Goal: Task Accomplishment & Management: Complete application form

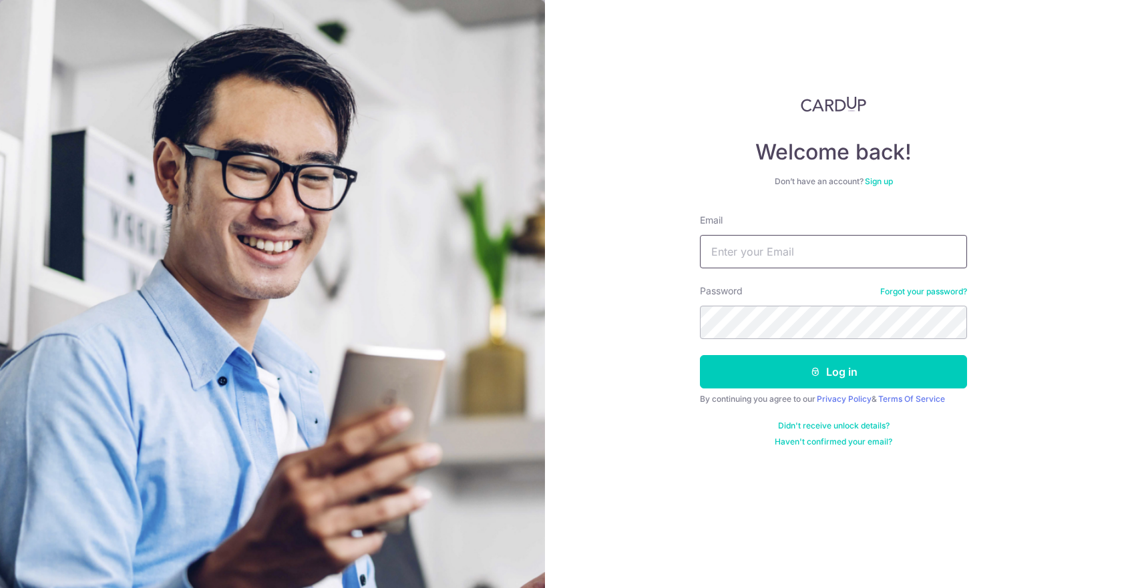
click at [739, 245] on input "Email" at bounding box center [833, 251] width 267 height 33
type input "[EMAIL_ADDRESS][DOMAIN_NAME]"
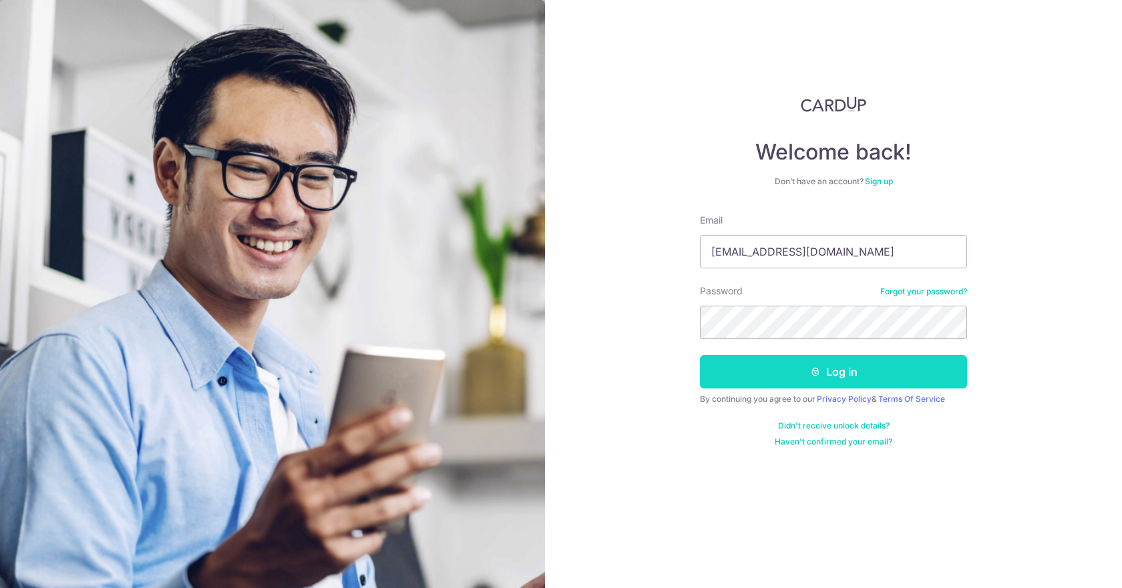
click at [735, 356] on button "Log in" at bounding box center [833, 371] width 267 height 33
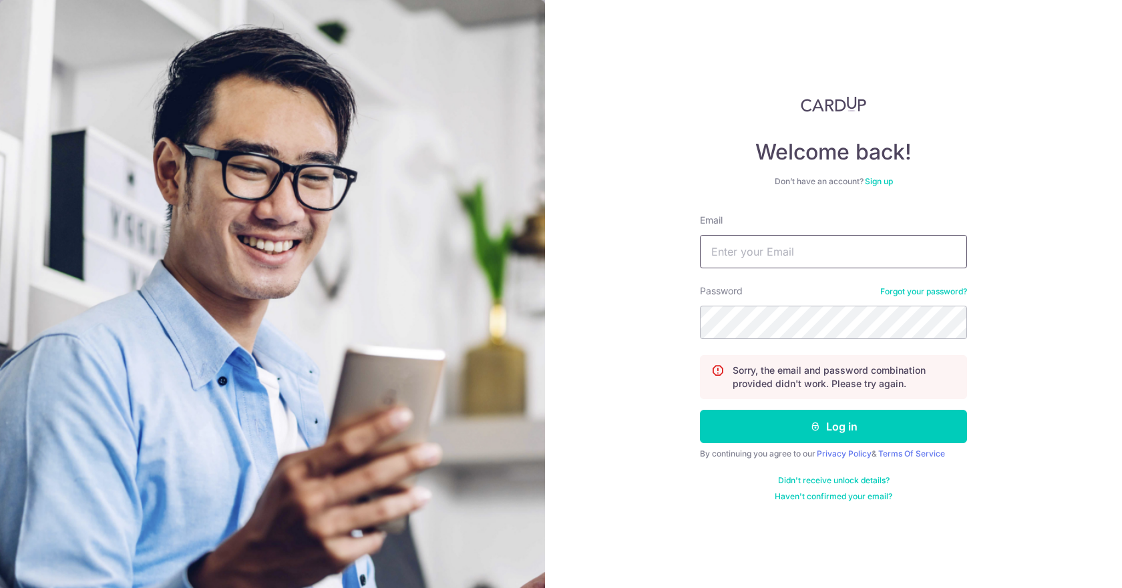
click at [733, 250] on input "Email" at bounding box center [833, 251] width 267 height 33
type input "[EMAIL_ADDRESS][DOMAIN_NAME]"
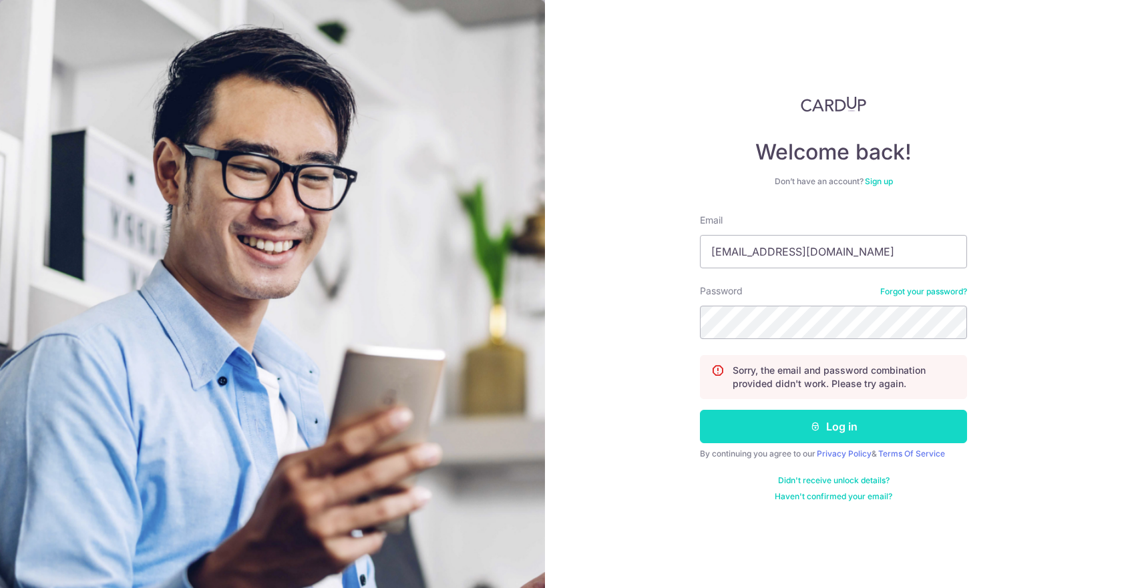
click at [744, 438] on button "Log in" at bounding box center [833, 426] width 267 height 33
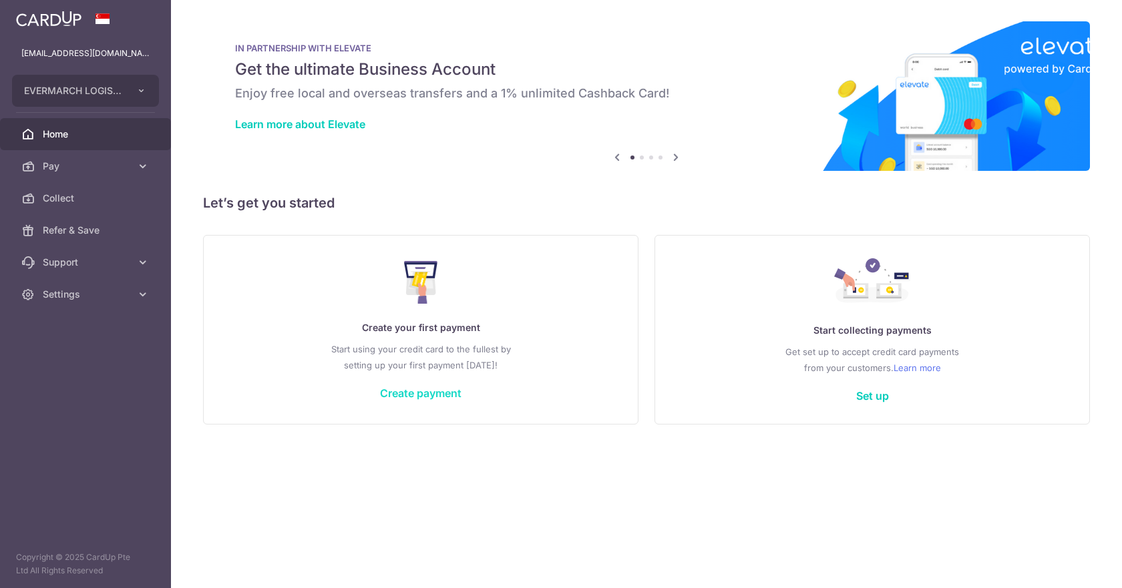
click at [394, 389] on link "Create payment" at bounding box center [420, 393] width 81 height 13
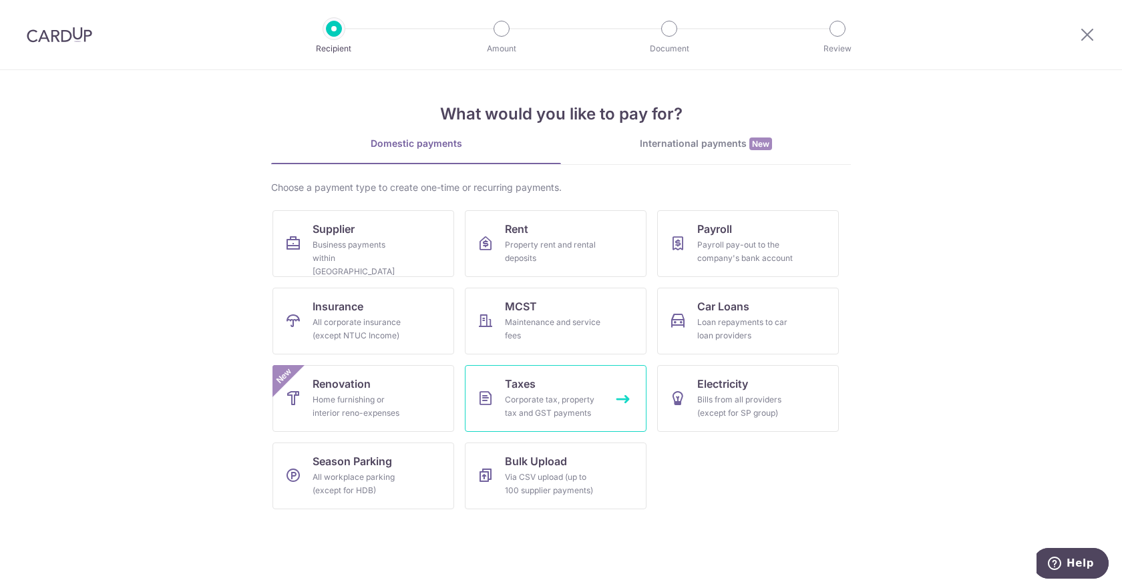
click at [518, 393] on link "Taxes Corporate tax, property tax and GST payments" at bounding box center [556, 398] width 182 height 67
click at [380, 486] on div "All workplace parking (except for HDB)" at bounding box center [361, 484] width 96 height 27
click at [383, 235] on link "Supplier Business payments within [GEOGRAPHIC_DATA]" at bounding box center [364, 243] width 182 height 67
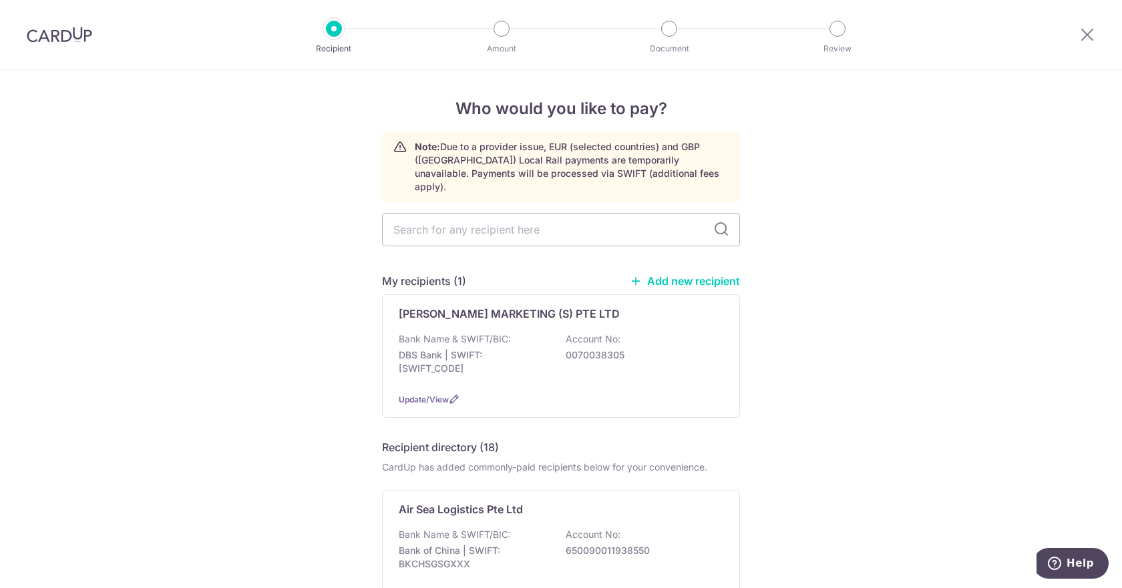
click at [725, 275] on link "Add new recipient" at bounding box center [685, 281] width 110 height 13
click at [715, 222] on icon at bounding box center [721, 230] width 16 height 16
click at [647, 275] on link "Add new recipient" at bounding box center [685, 281] width 110 height 13
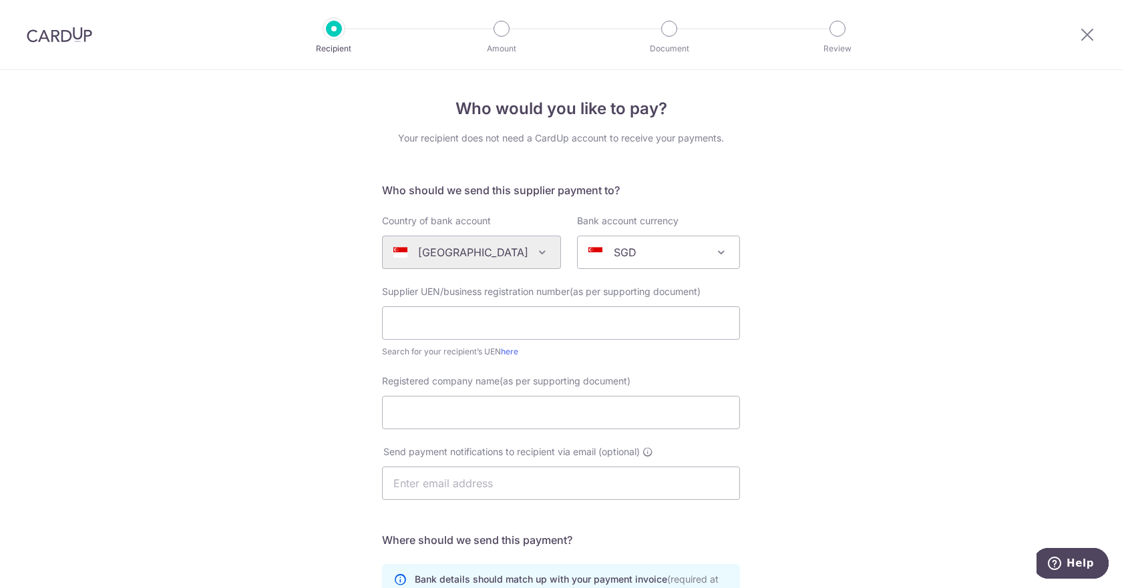
click at [56, 31] on img at bounding box center [59, 35] width 65 height 16
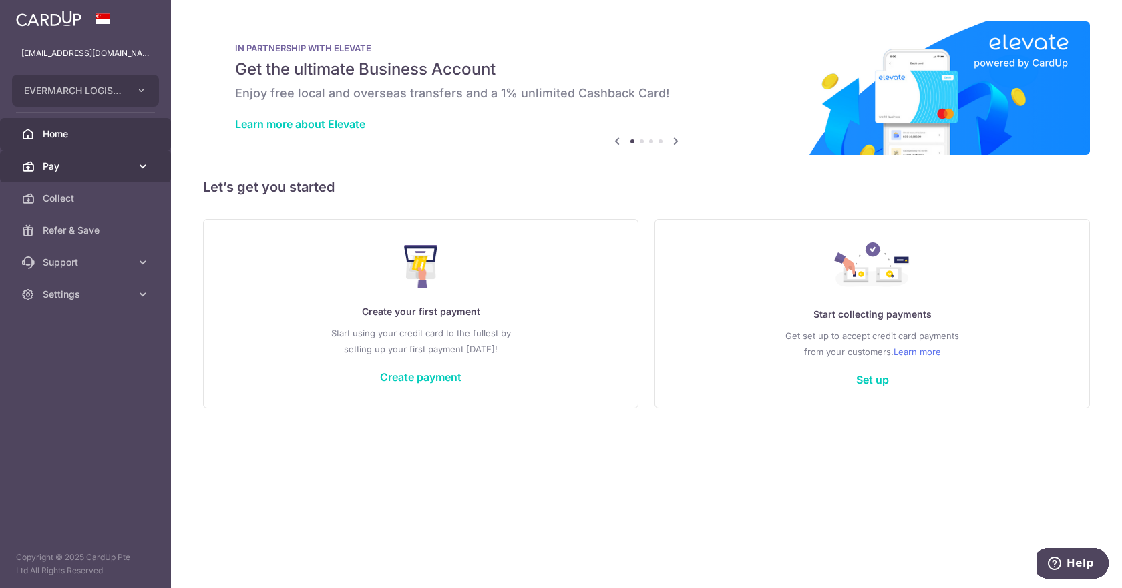
click at [139, 161] on icon at bounding box center [142, 166] width 13 height 13
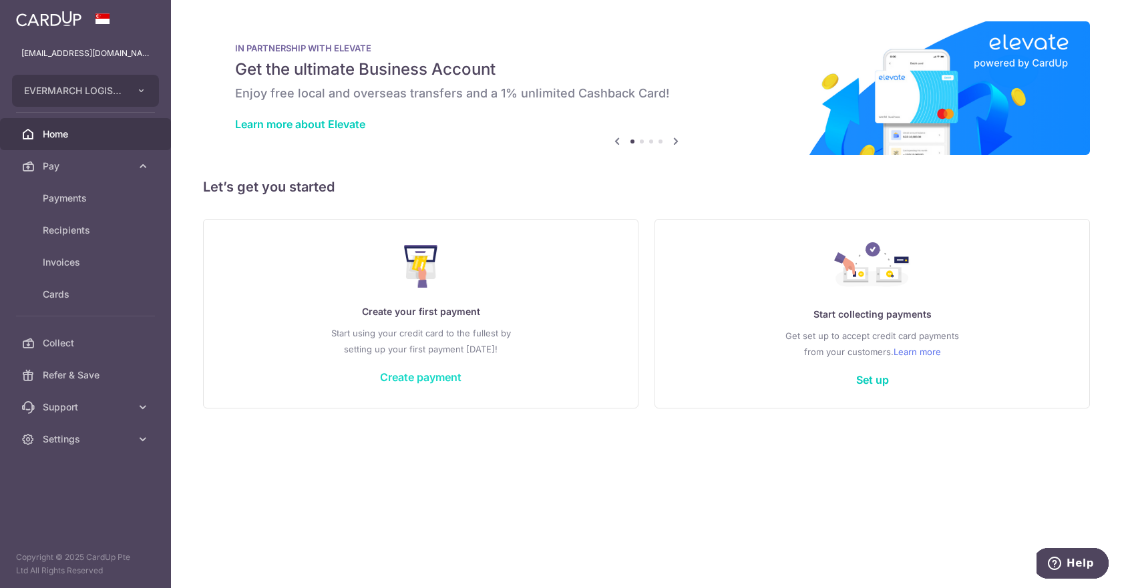
click at [398, 375] on link "Create payment" at bounding box center [420, 377] width 81 height 13
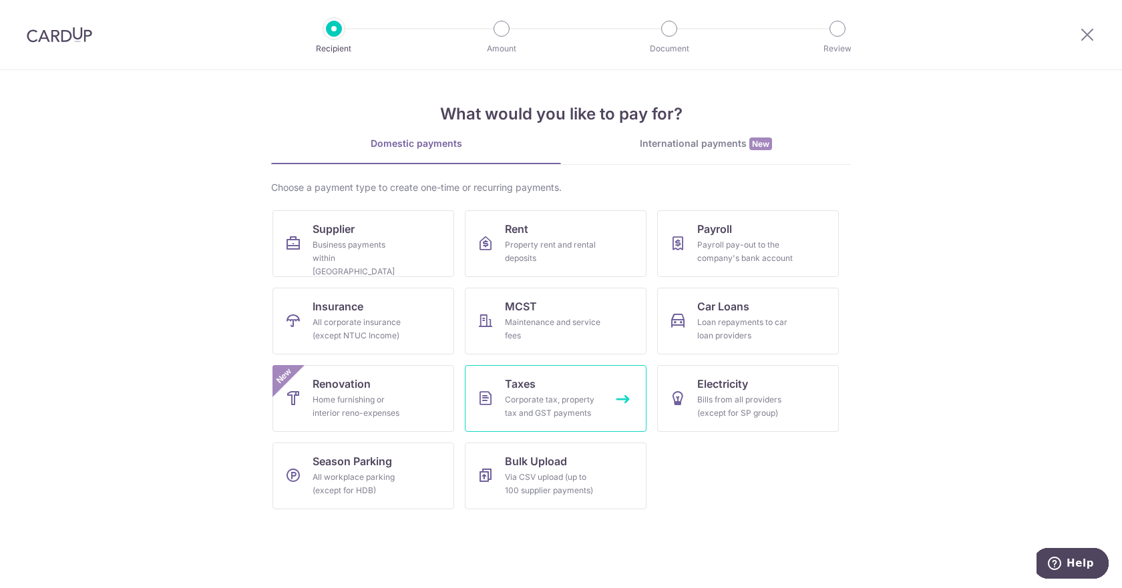
click at [556, 405] on div "Corporate tax, property tax and GST payments" at bounding box center [553, 406] width 96 height 27
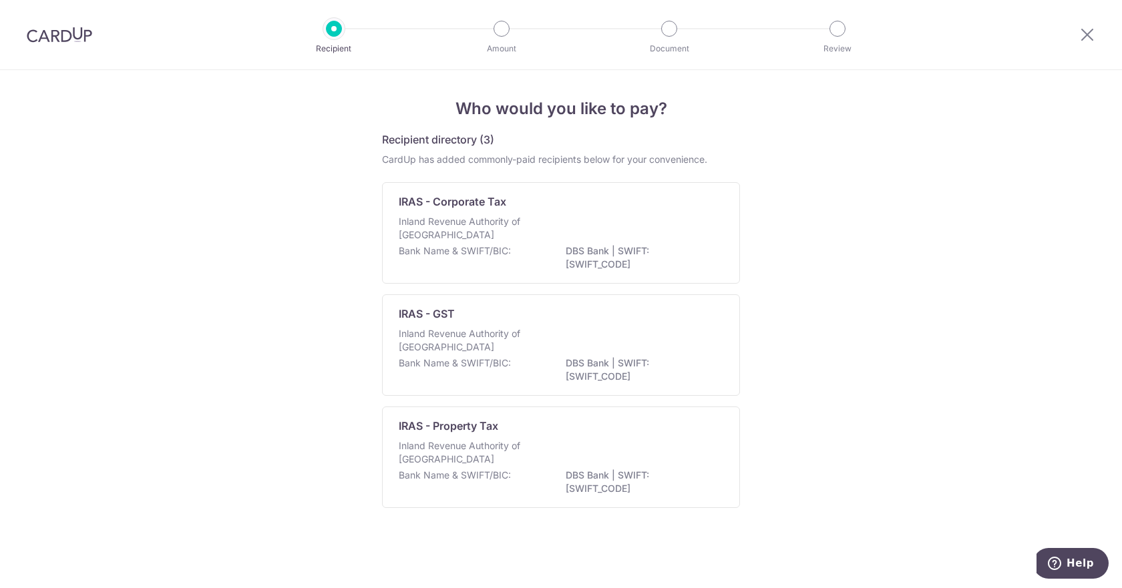
click at [63, 33] on img at bounding box center [59, 35] width 65 height 16
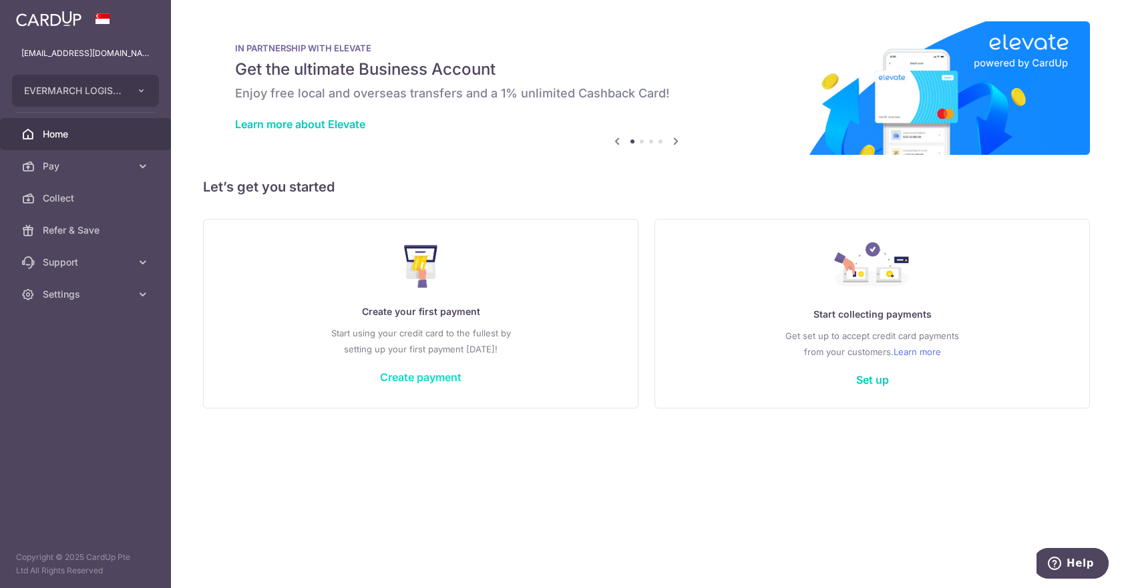
click at [448, 379] on link "Create payment" at bounding box center [420, 377] width 81 height 13
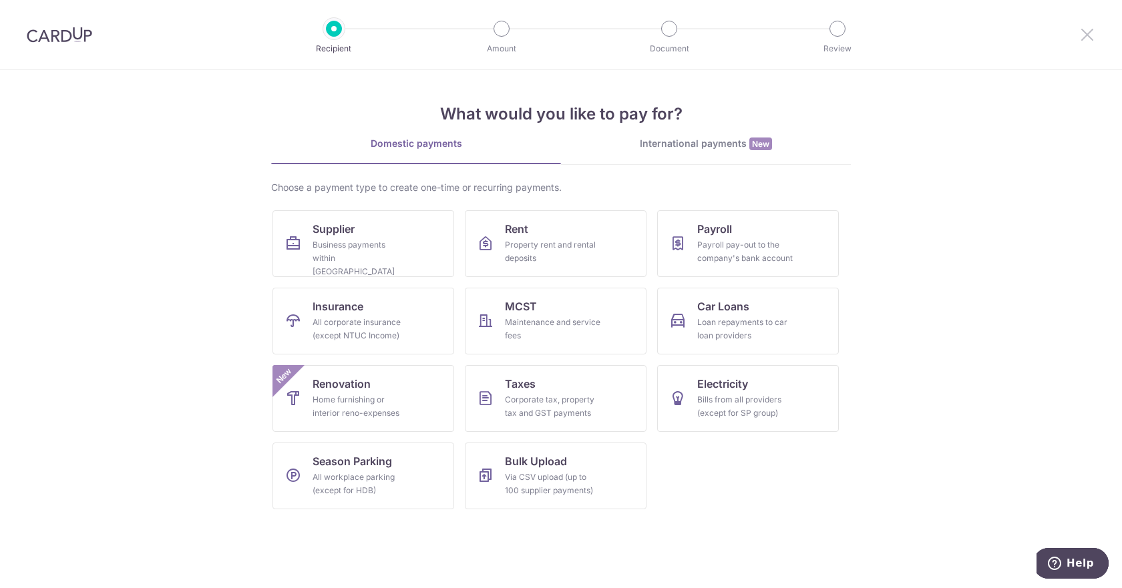
click at [1093, 33] on icon at bounding box center [1087, 34] width 16 height 17
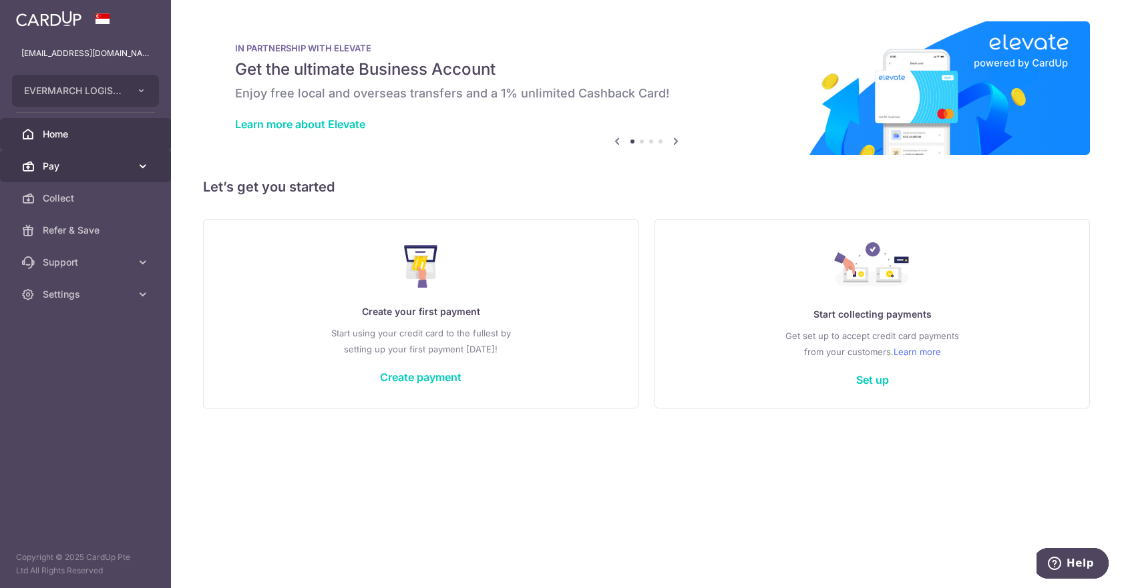
click at [144, 164] on icon at bounding box center [142, 166] width 13 height 13
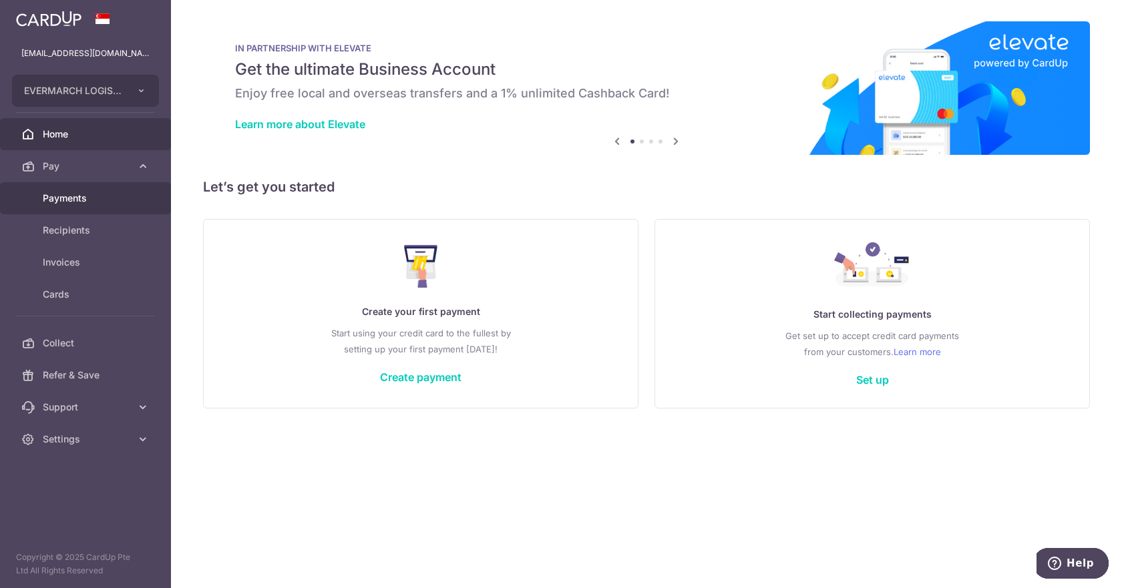
click at [75, 200] on span "Payments" at bounding box center [87, 198] width 88 height 13
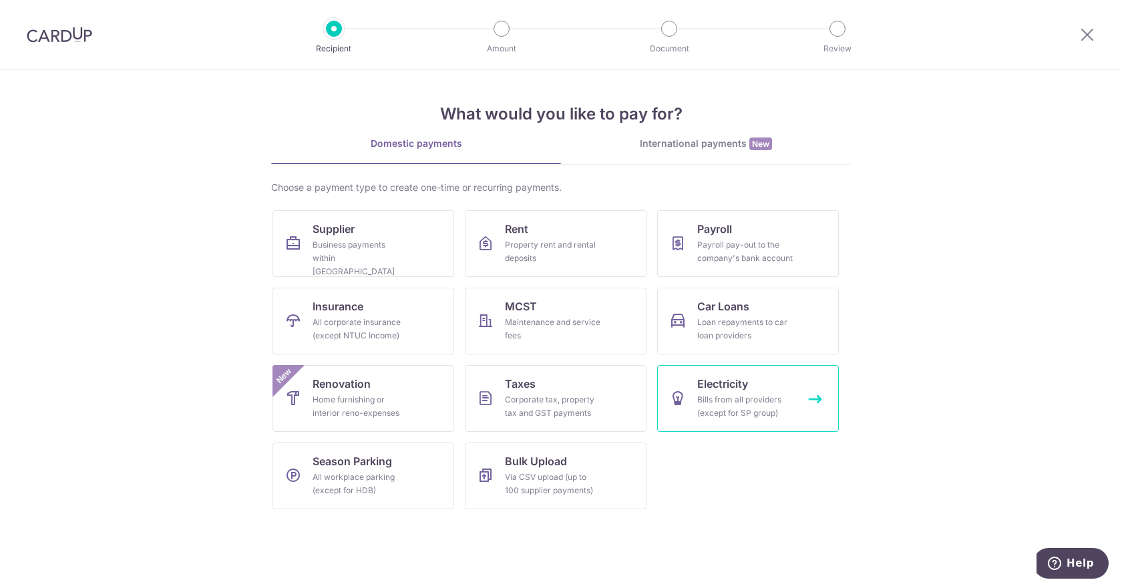
click at [814, 396] on link "Electricity Bills from all providers (except for SP group)" at bounding box center [748, 398] width 182 height 67
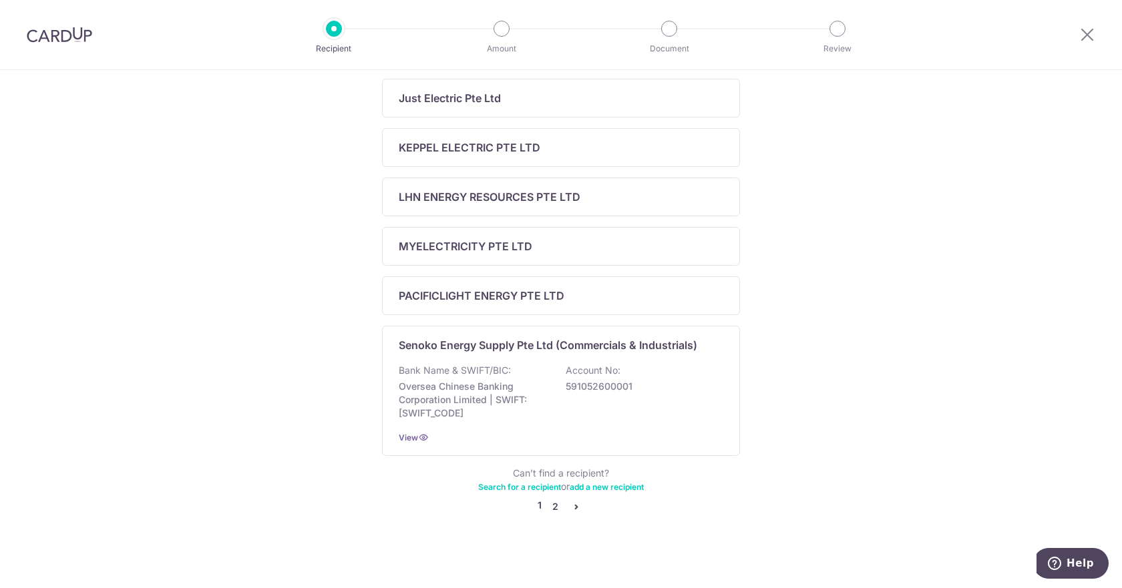
scroll to position [472, 0]
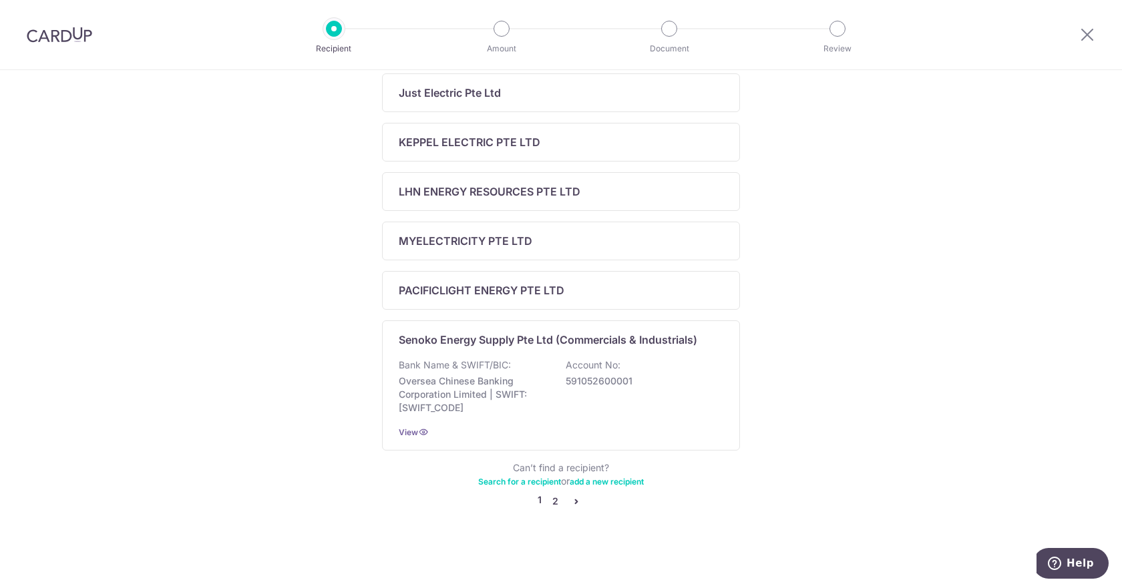
click at [554, 500] on link "2" at bounding box center [555, 502] width 16 height 16
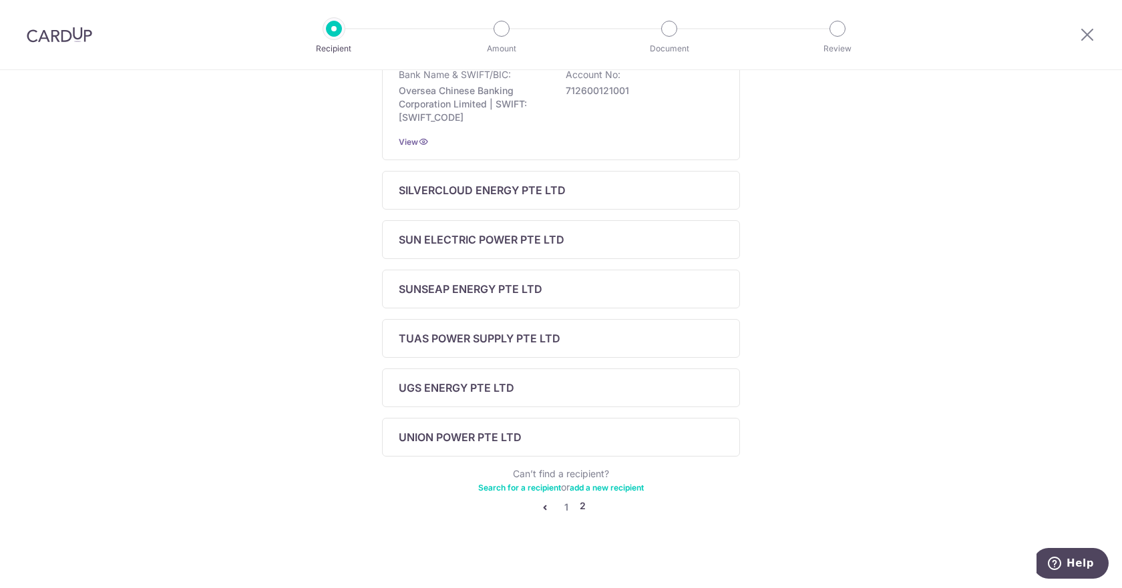
scroll to position [0, 0]
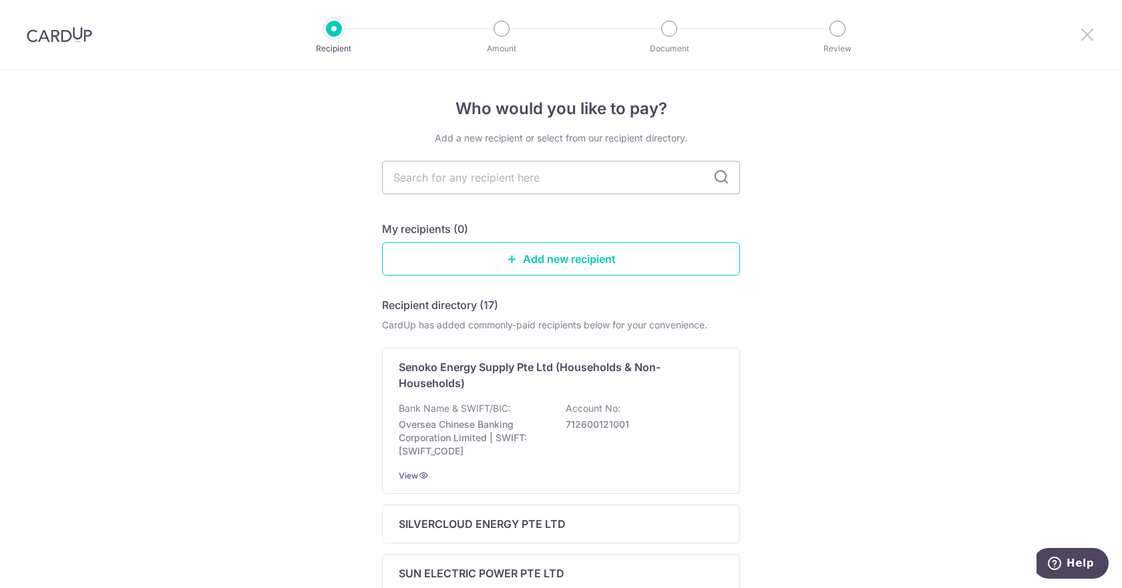
click at [1094, 32] on icon at bounding box center [1087, 34] width 16 height 17
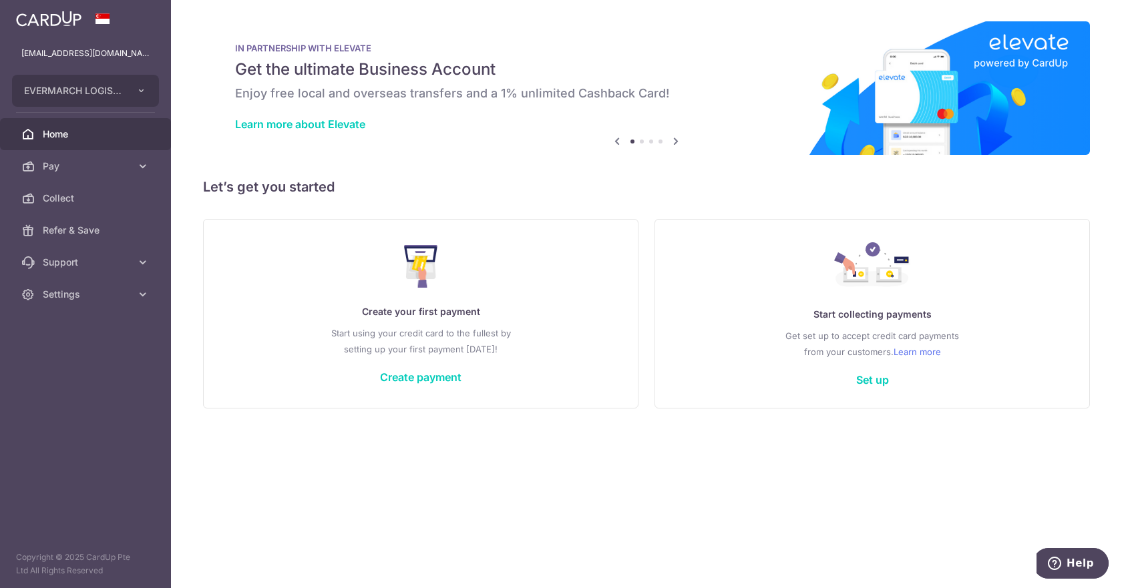
click at [428, 366] on div "Create your first payment Start using your credit card to the fullest by settin…" at bounding box center [421, 313] width 402 height 158
click at [430, 380] on link "Create payment" at bounding box center [420, 377] width 81 height 13
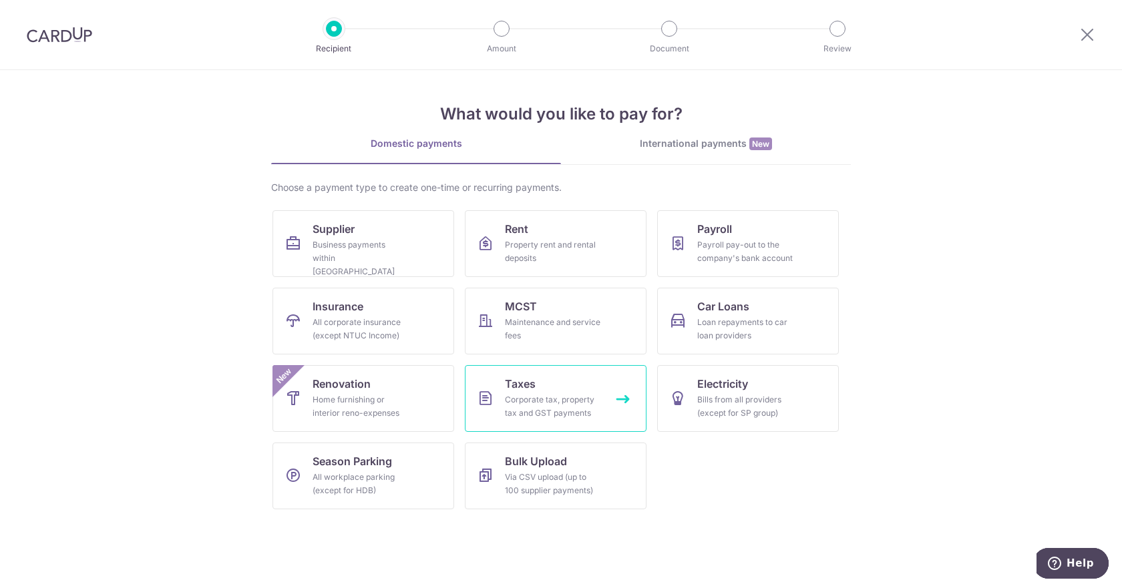
click at [568, 402] on div "Corporate tax, property tax and GST payments" at bounding box center [553, 406] width 96 height 27
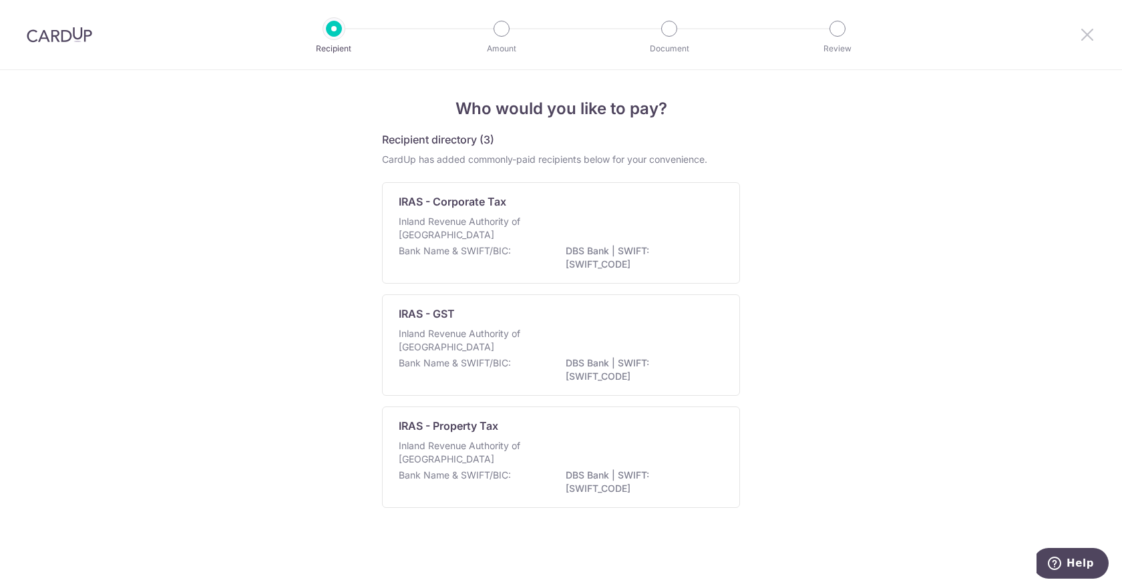
click at [1088, 34] on icon at bounding box center [1087, 34] width 16 height 17
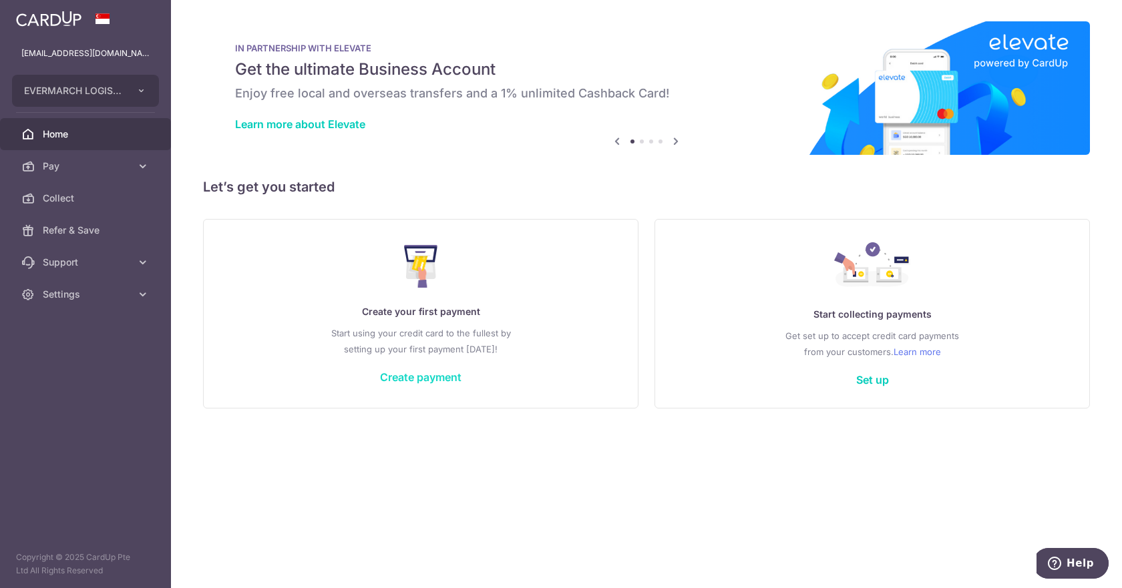
click at [450, 380] on link "Create payment" at bounding box center [420, 377] width 81 height 13
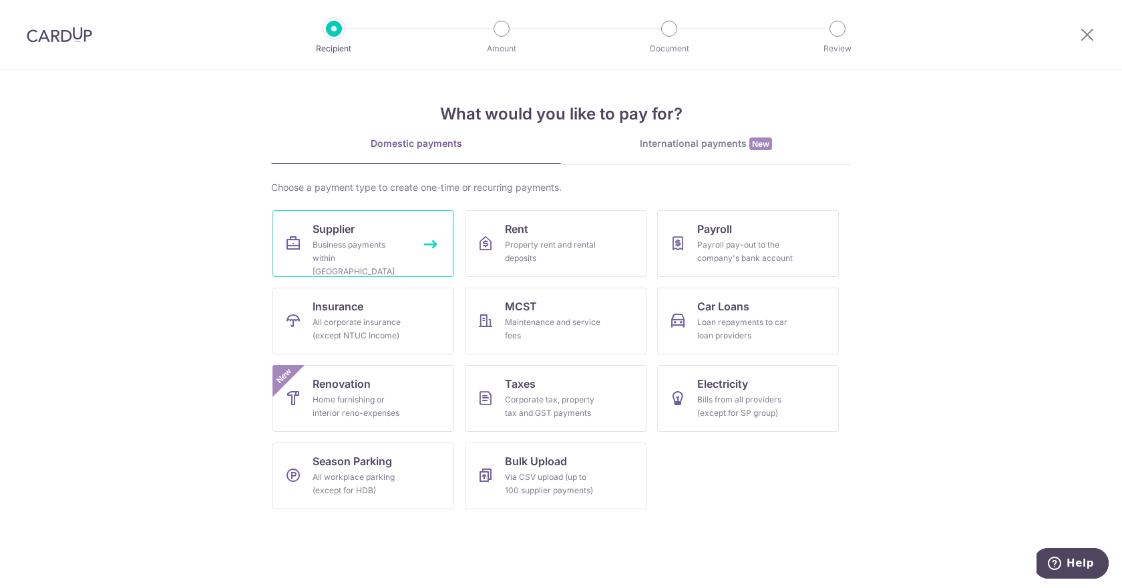
click at [387, 232] on link "Supplier Business payments within [GEOGRAPHIC_DATA]" at bounding box center [364, 243] width 182 height 67
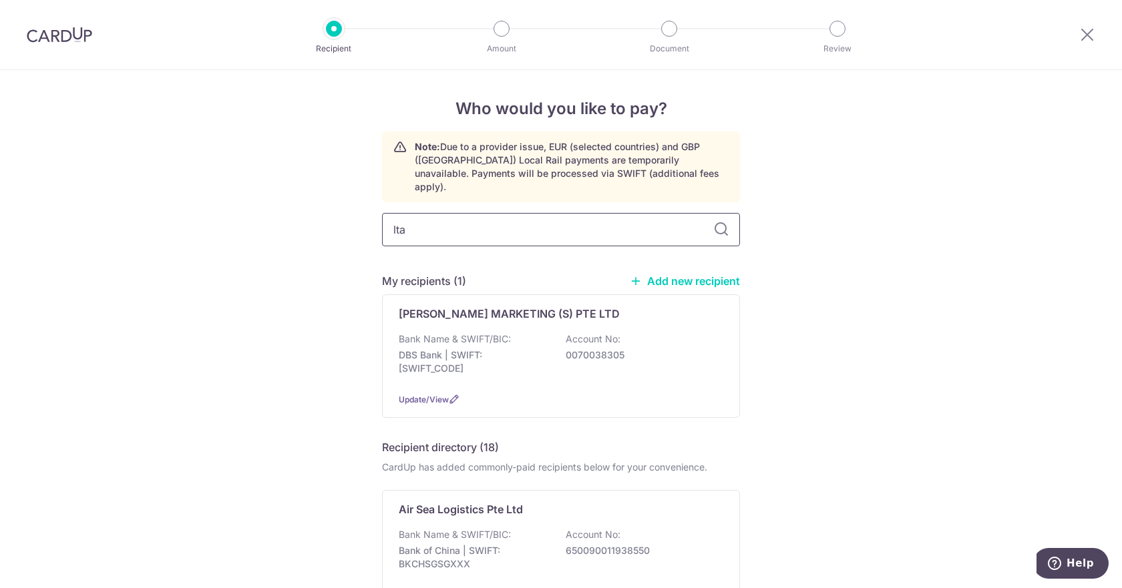
type input "lta"
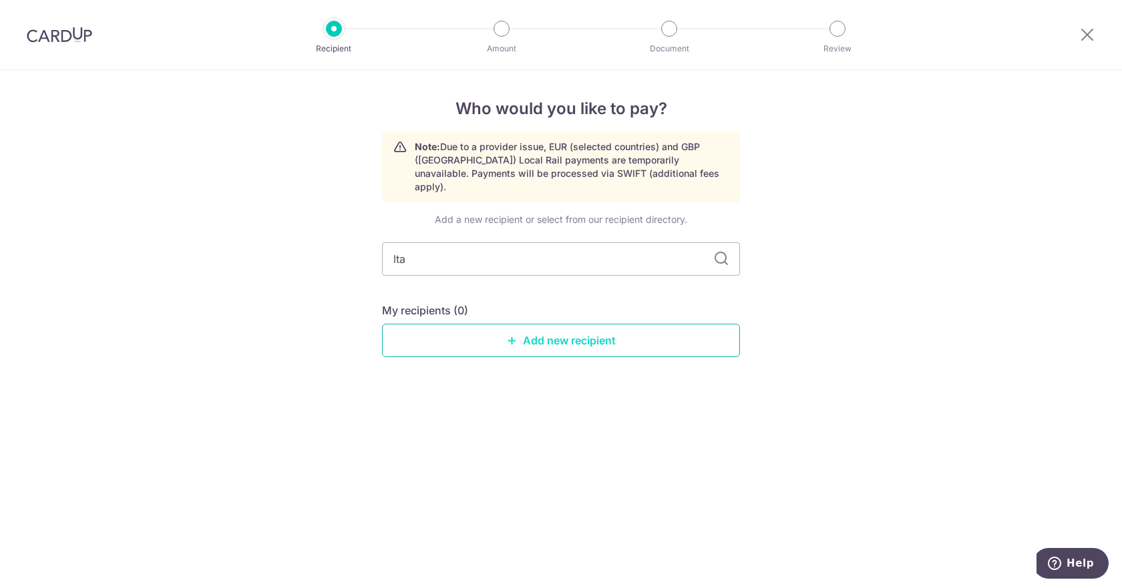
click at [553, 330] on link "Add new recipient" at bounding box center [561, 340] width 358 height 33
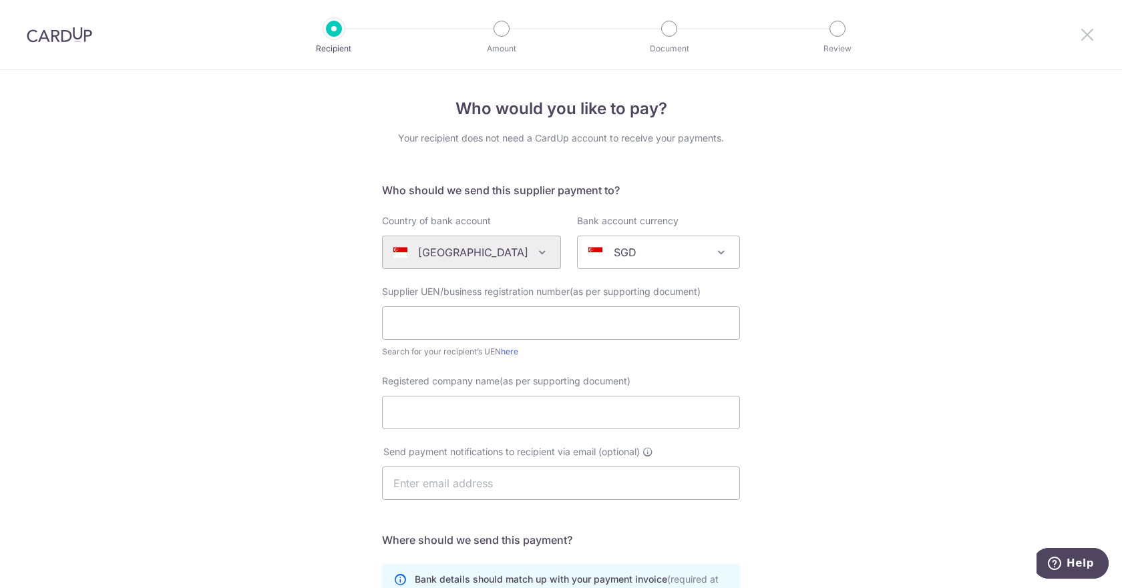
click at [1081, 37] on icon at bounding box center [1087, 34] width 16 height 17
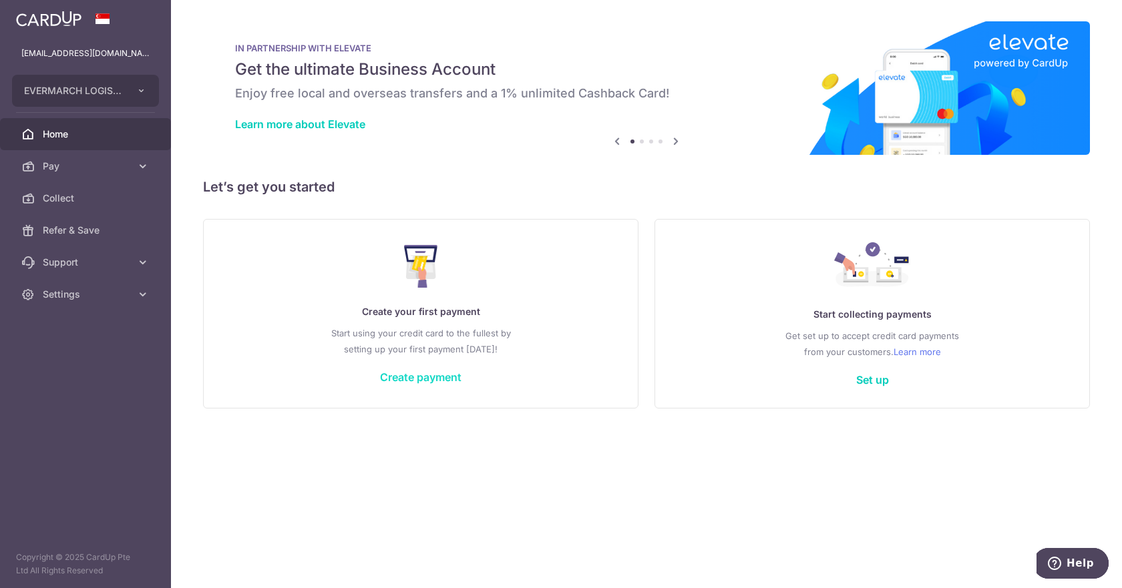
click at [440, 379] on link "Create payment" at bounding box center [420, 377] width 81 height 13
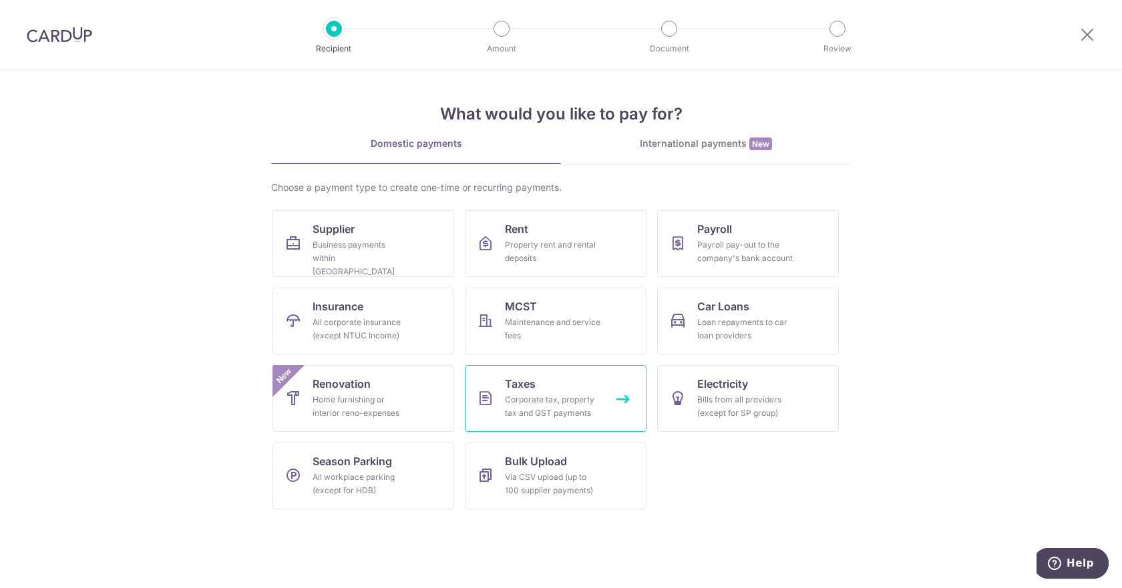
click at [547, 387] on link "Taxes Corporate tax, property tax and GST payments" at bounding box center [556, 398] width 182 height 67
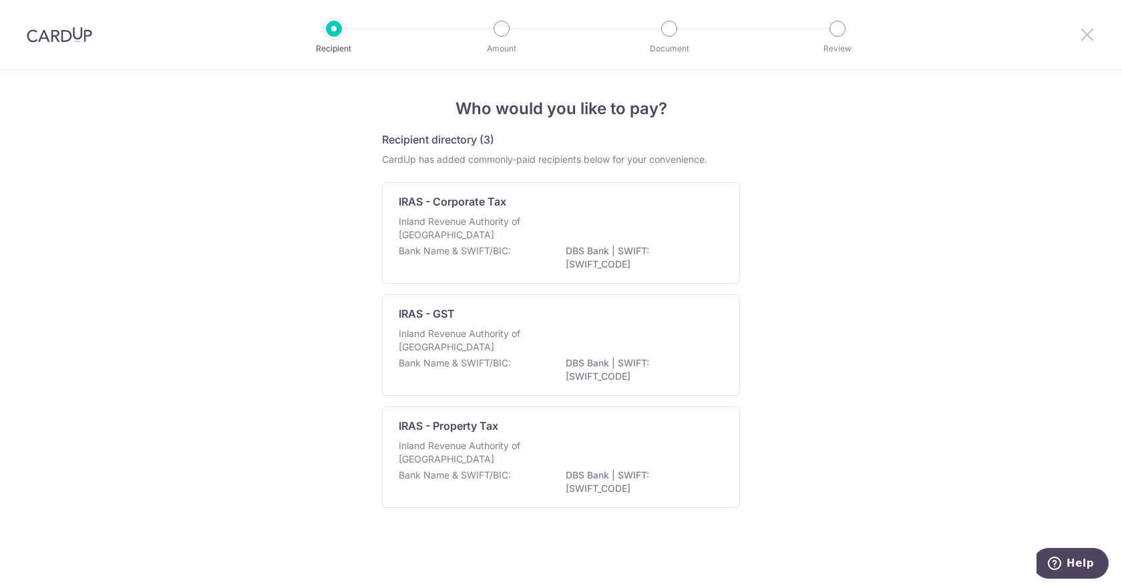
click at [1083, 27] on icon at bounding box center [1087, 34] width 16 height 17
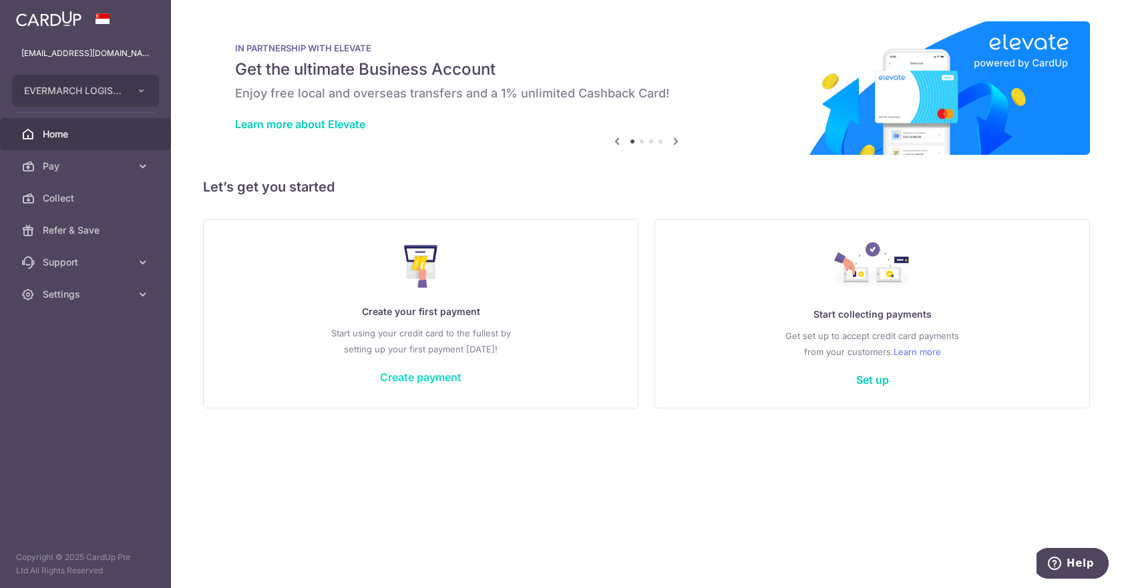
click at [421, 374] on link "Create payment" at bounding box center [420, 377] width 81 height 13
